Goal: Check status: Check status

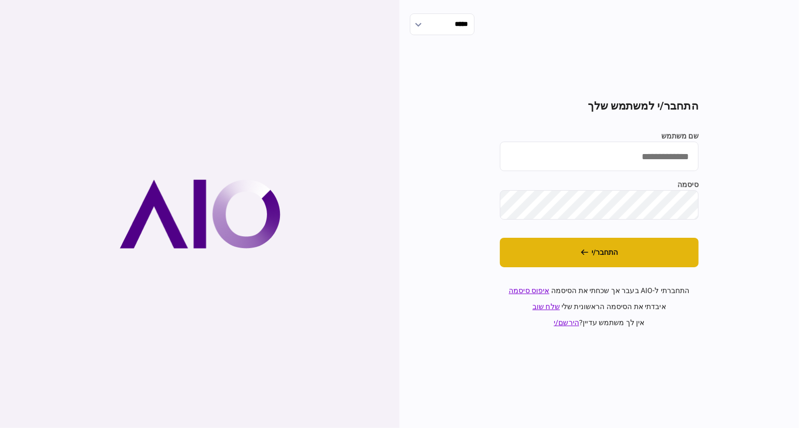
type input "**********"
click at [622, 258] on button "התחבר/י" at bounding box center [599, 252] width 199 height 29
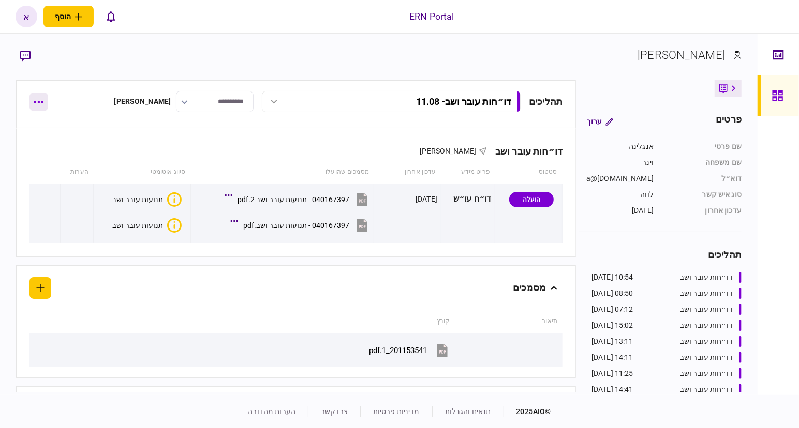
click at [42, 103] on button "button" at bounding box center [38, 102] width 19 height 19
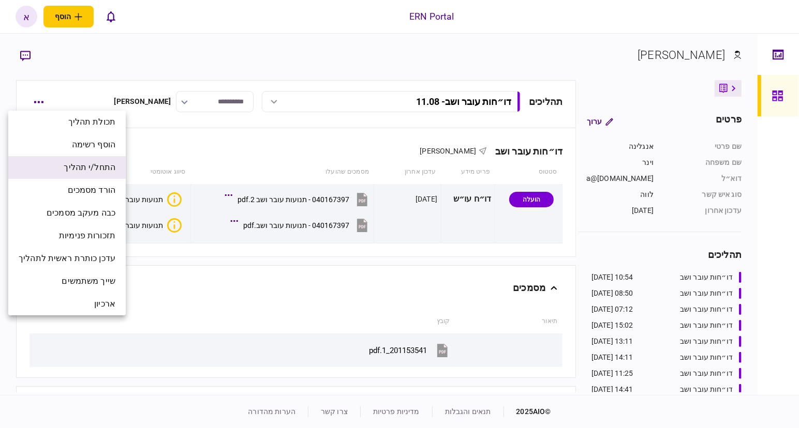
click at [104, 168] on span "התחל/י תהליך" at bounding box center [90, 167] width 52 height 12
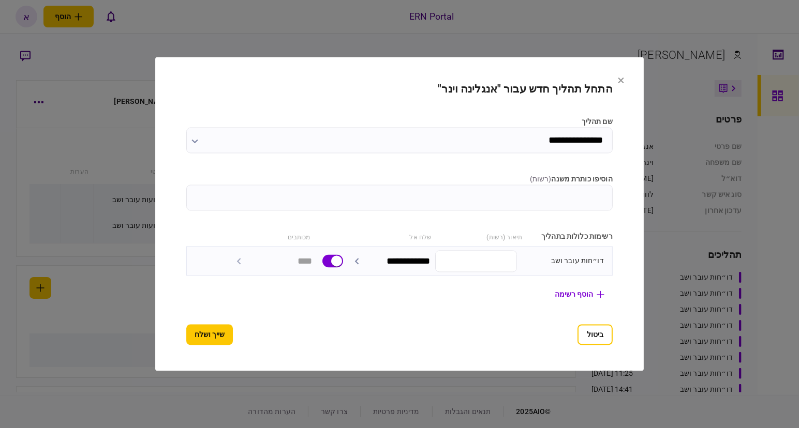
click at [558, 192] on input "הוסיפו כותרת משנה ( רשות )" at bounding box center [399, 198] width 426 height 26
type input "*****"
click at [186, 340] on button "שייך ושלח" at bounding box center [209, 335] width 47 height 21
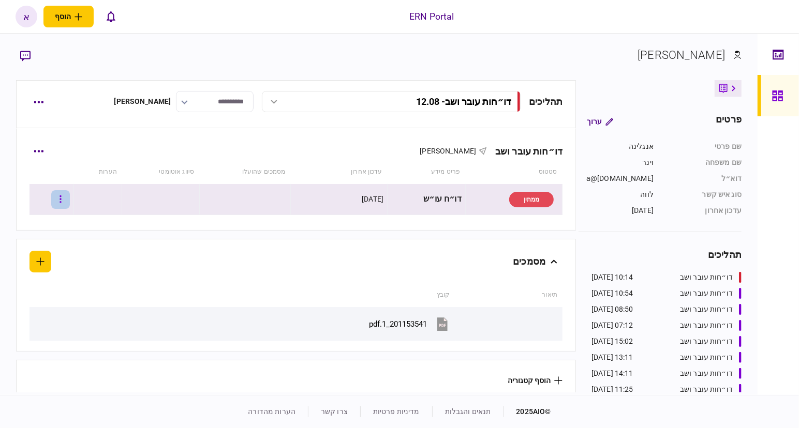
click at [70, 200] on button "button" at bounding box center [60, 199] width 19 height 19
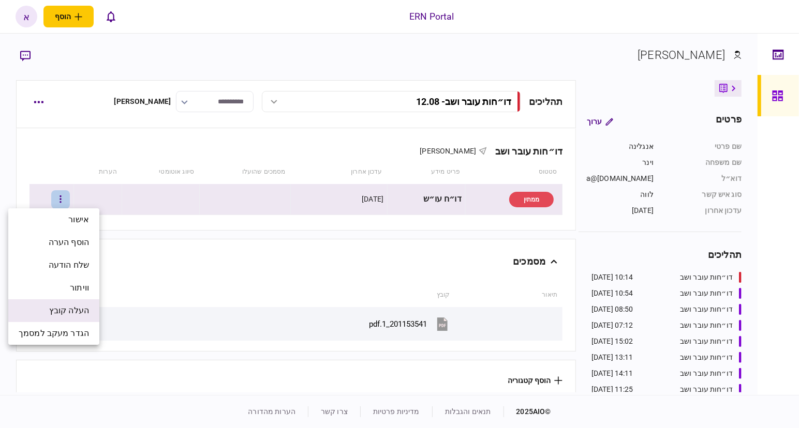
click at [64, 310] on span "העלה קובץ" at bounding box center [69, 311] width 40 height 12
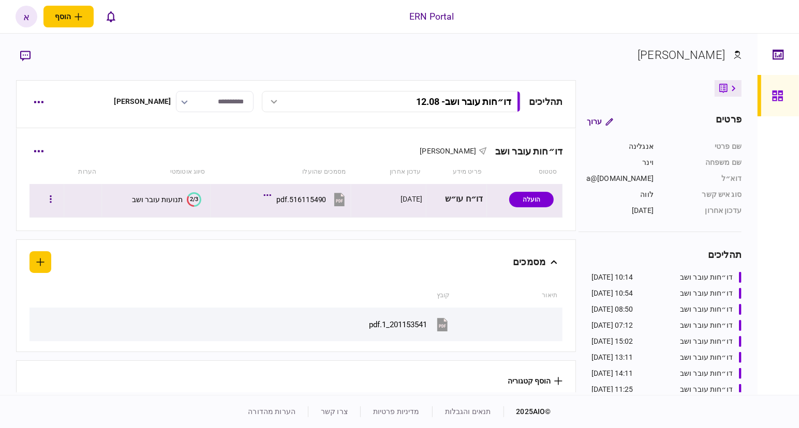
click at [152, 202] on div "תנועות עובר ושב" at bounding box center [157, 200] width 51 height 8
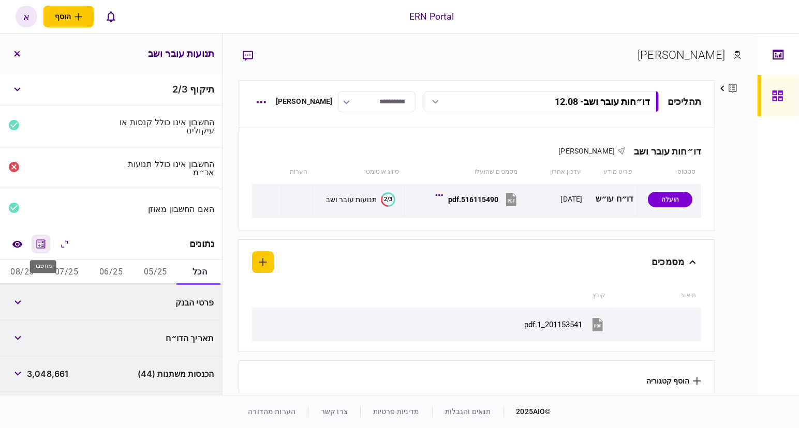
click at [40, 245] on icon "מחשבון" at bounding box center [41, 243] width 9 height 9
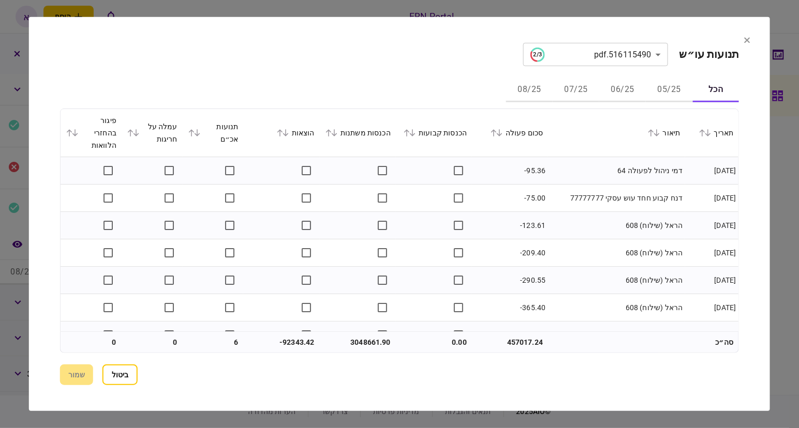
click at [663, 87] on button "05/25" at bounding box center [669, 90] width 47 height 25
click at [495, 131] on icon at bounding box center [493, 132] width 6 height 7
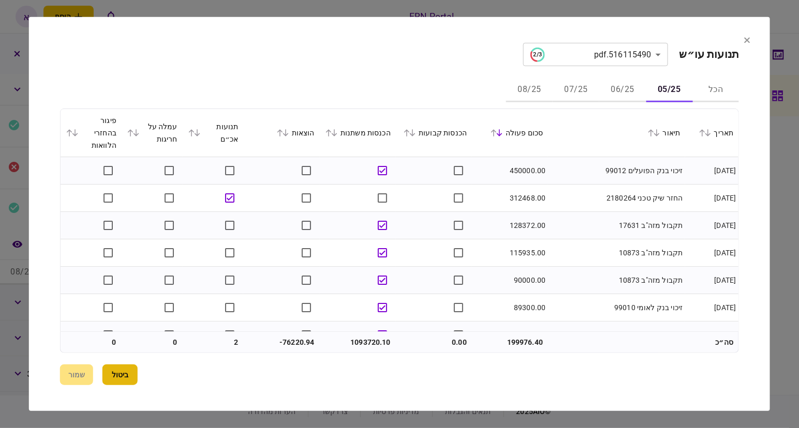
click at [123, 372] on button "ביטול" at bounding box center [119, 375] width 35 height 21
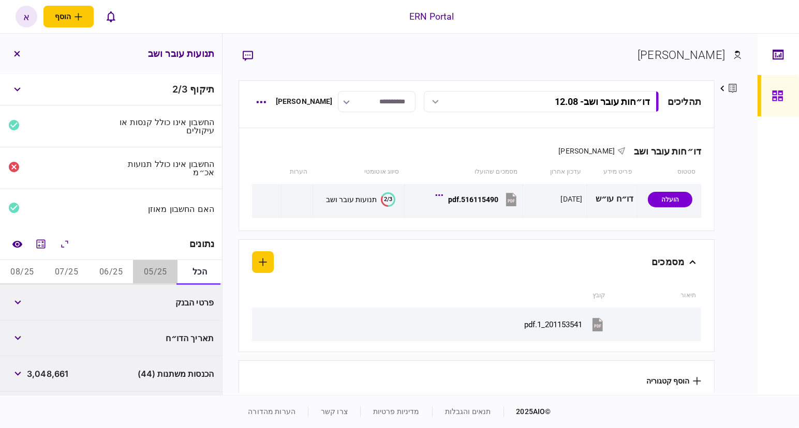
click at [154, 266] on button "05/25" at bounding box center [155, 272] width 44 height 25
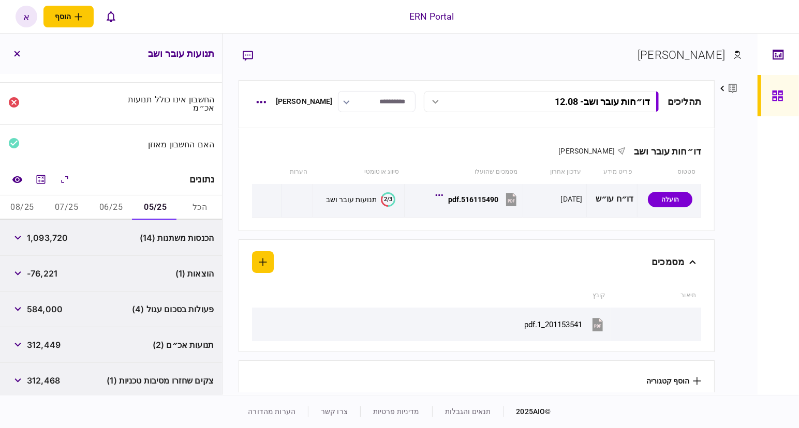
click at [108, 338] on div "תנועות אכ״ם (2) 312,449" at bounding box center [111, 345] width 222 height 36
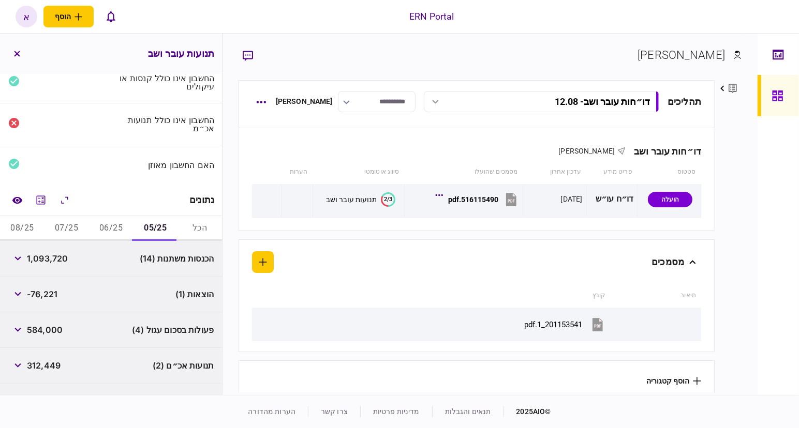
scroll to position [0, 0]
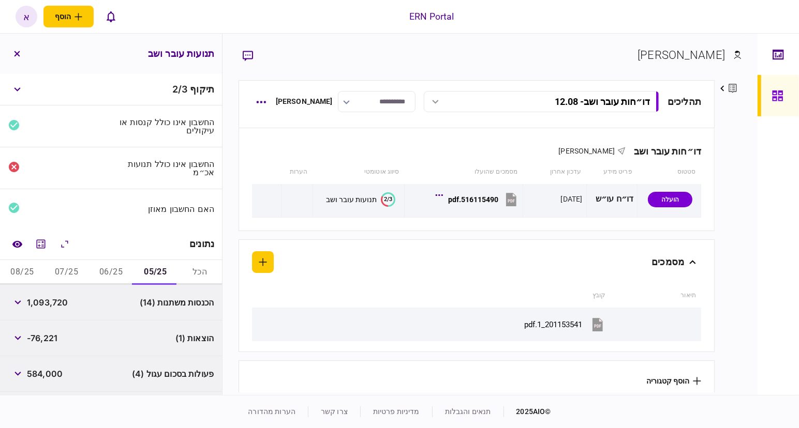
click at [17, 272] on button "08/25" at bounding box center [22, 272] width 44 height 25
click at [9, 375] on div "יתרת סוף החודש (1)" at bounding box center [111, 374] width 222 height 36
click at [13, 374] on button "button" at bounding box center [17, 374] width 19 height 19
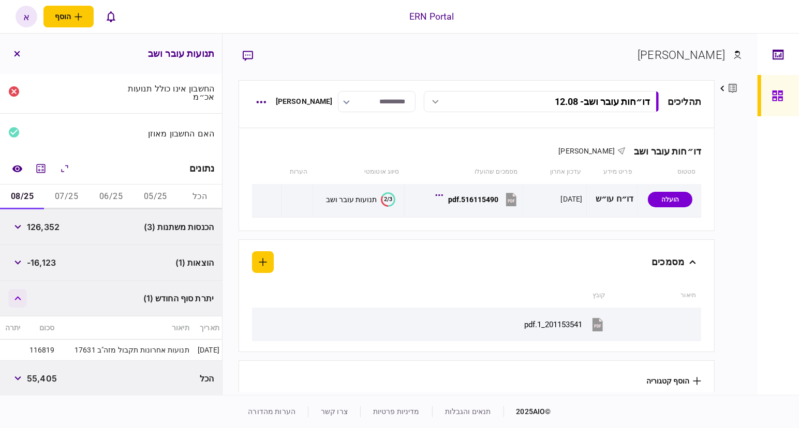
click at [26, 297] on button "button" at bounding box center [17, 298] width 19 height 19
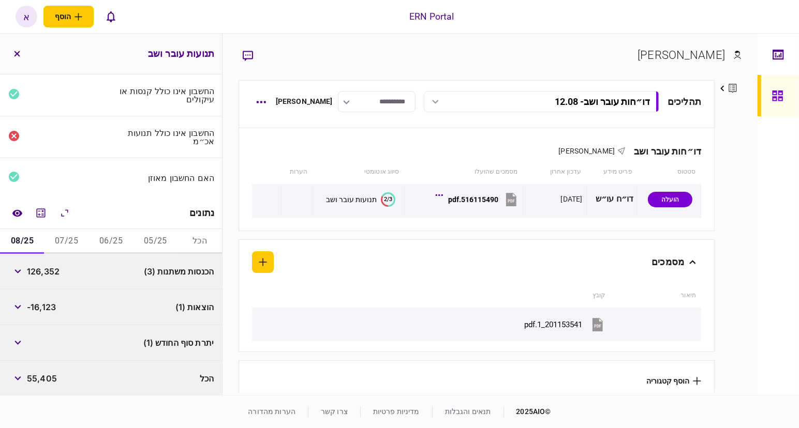
scroll to position [31, 0]
